Goal: Task Accomplishment & Management: Manage account settings

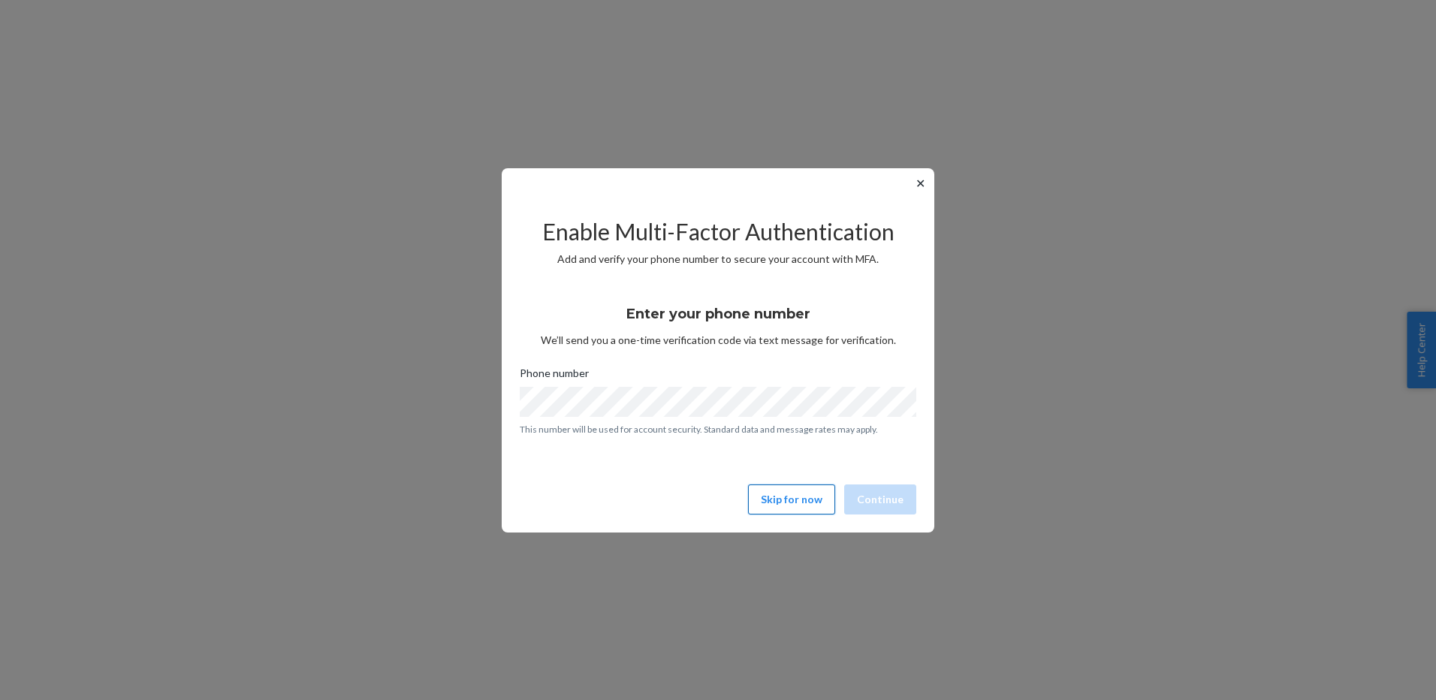
click at [796, 491] on button "Skip for now" at bounding box center [791, 499] width 87 height 30
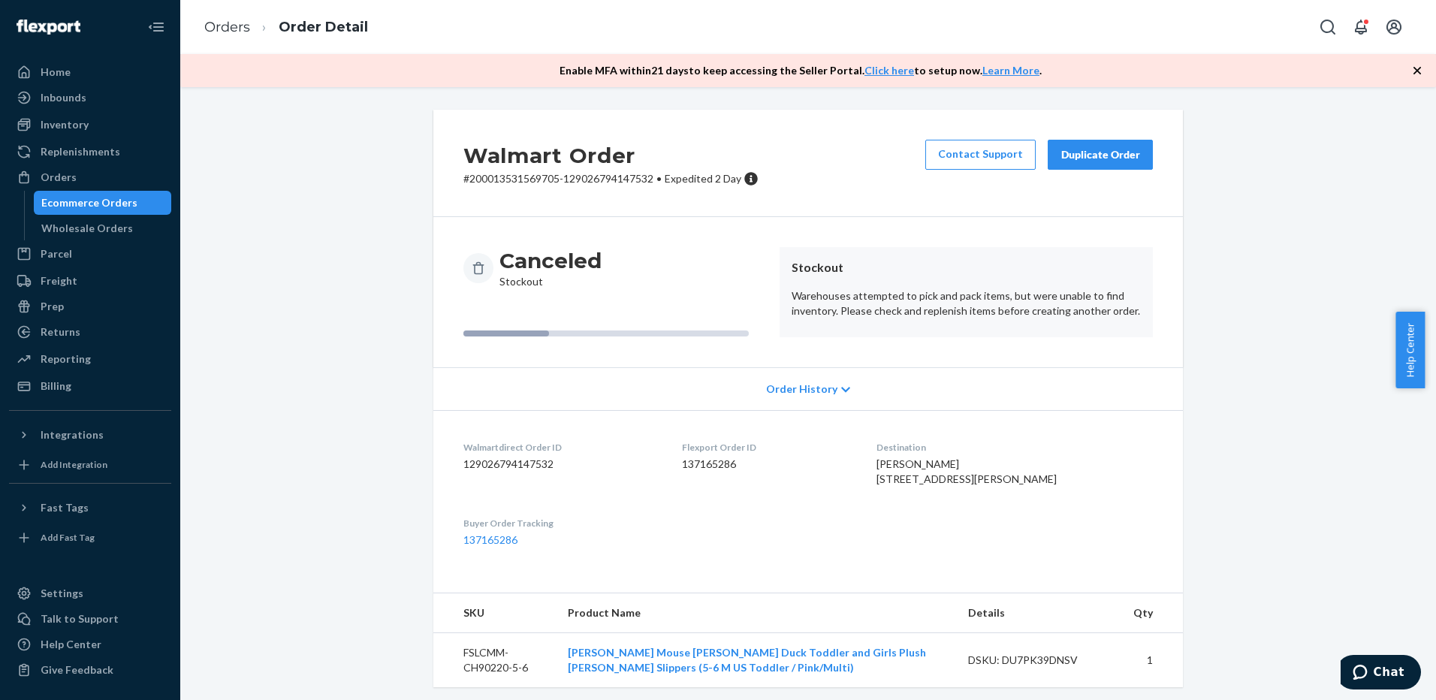
click at [526, 176] on p "# 200013531569705-129026794147532 • Expedited 2 Day" at bounding box center [610, 178] width 295 height 15
copy p "200013531569705"
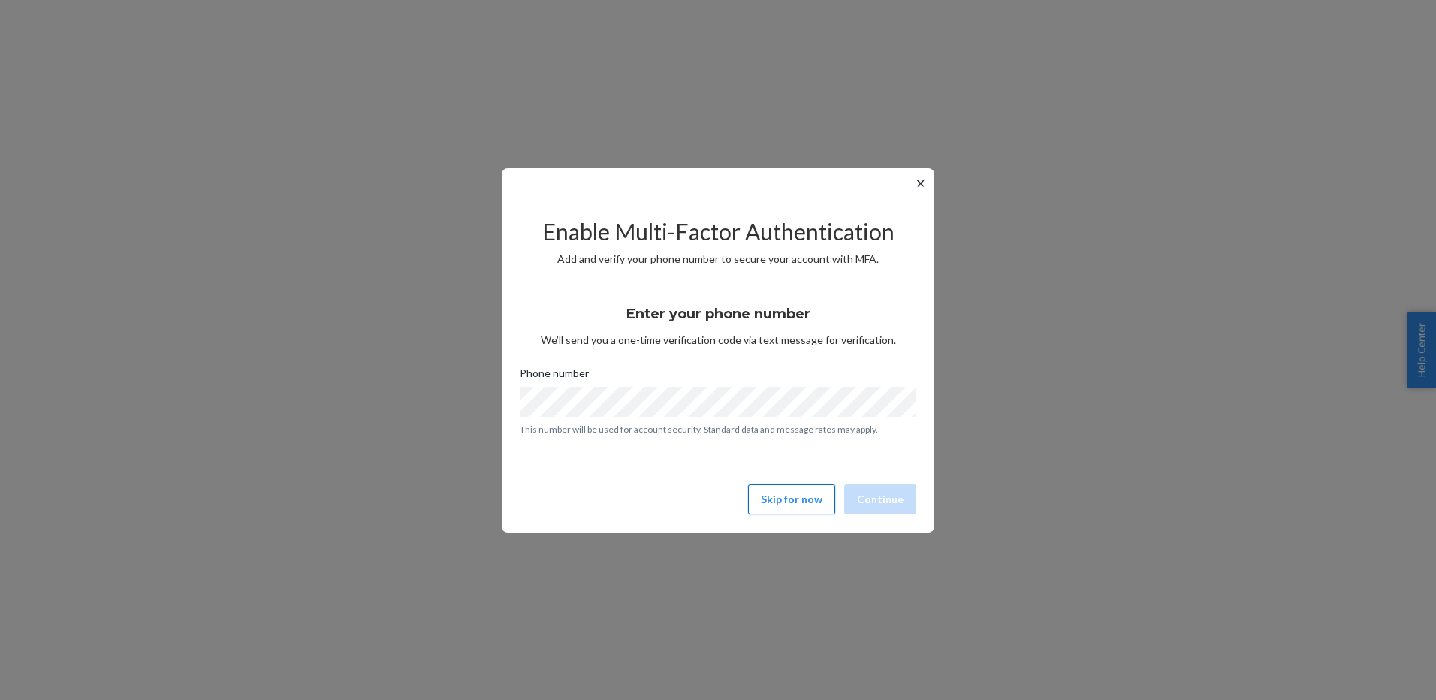
click at [797, 496] on button "Skip for now" at bounding box center [791, 499] width 87 height 30
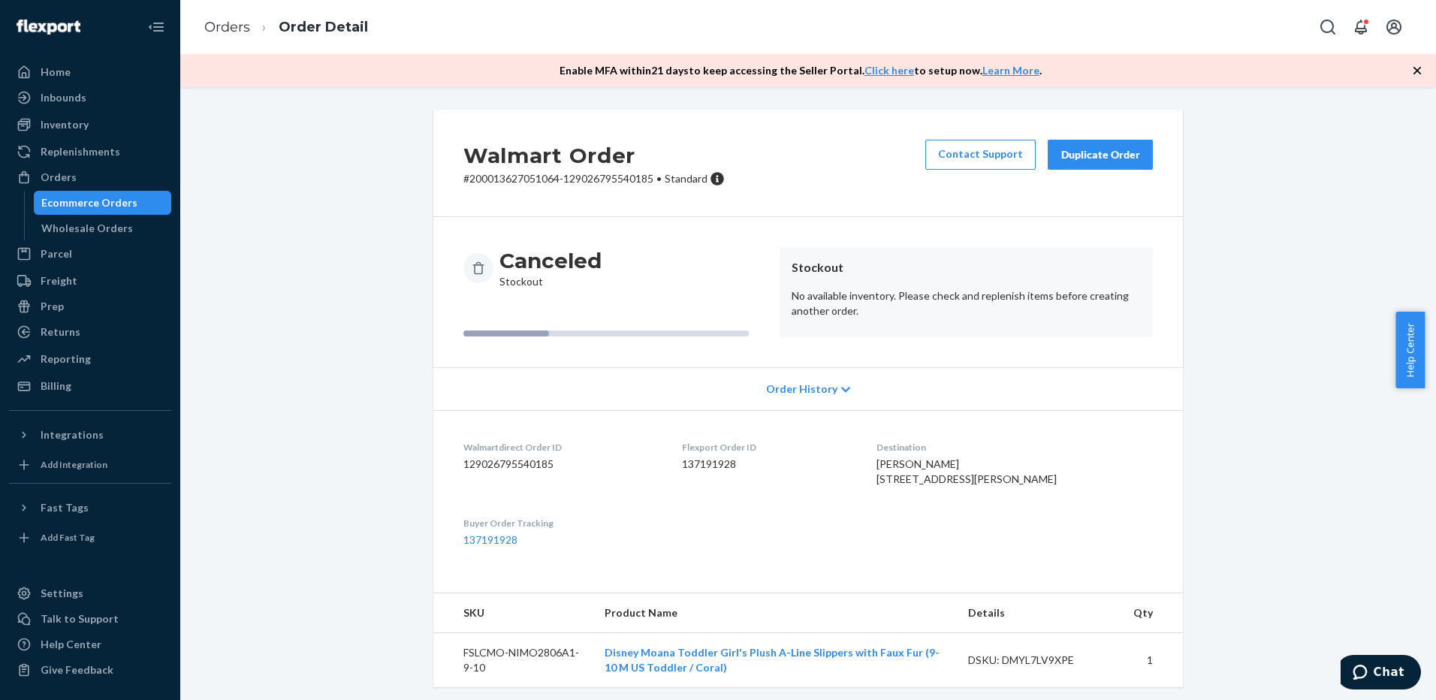
click at [502, 173] on p "# 200013627051064-129026795540185 • Standard" at bounding box center [593, 178] width 261 height 15
copy p "200013627051064"
